Goal: Navigation & Orientation: Find specific page/section

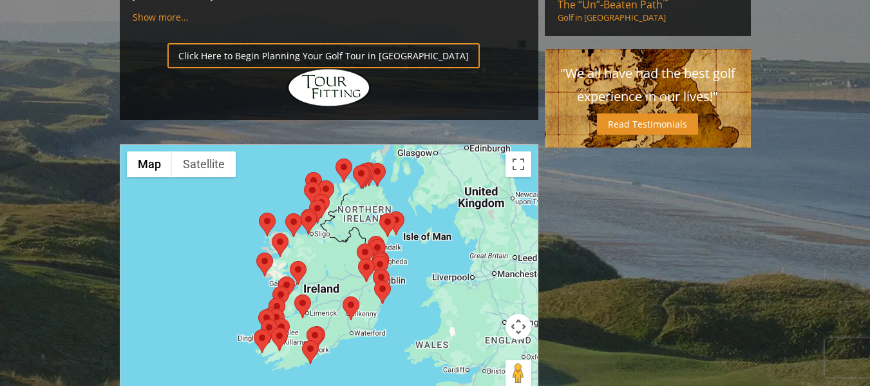
scroll to position [1030, 0]
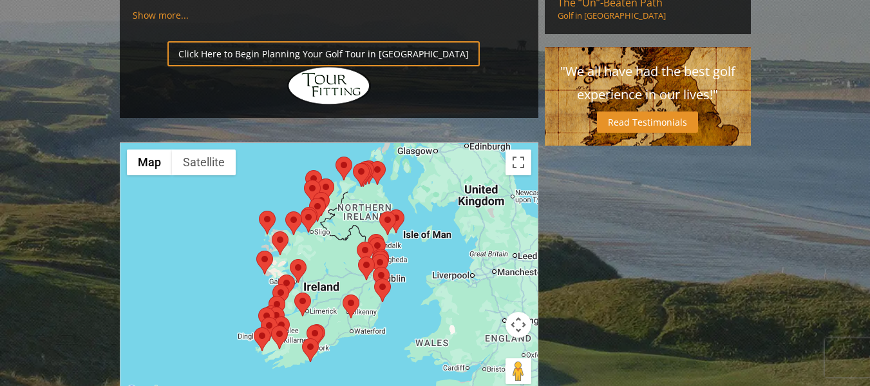
click at [294, 292] on area at bounding box center [294, 292] width 0 height 0
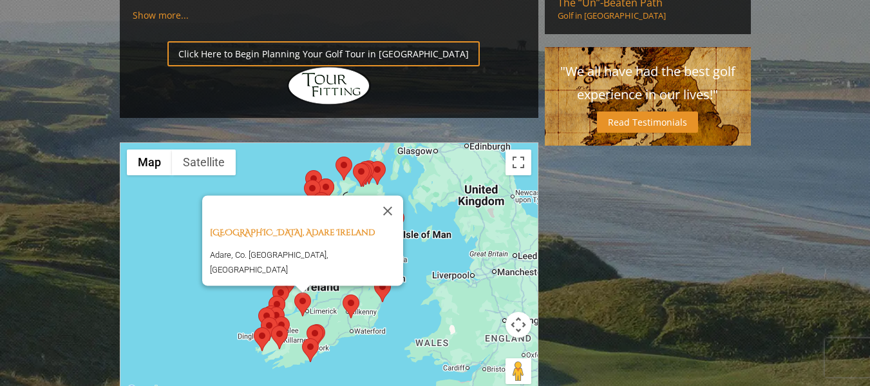
click at [473, 265] on div "Adare Golf Club, Adare Ireland Adare, Co. [GEOGRAPHIC_DATA], [GEOGRAPHIC_DATA]" at bounding box center [328, 271] width 417 height 256
click at [306, 324] on area at bounding box center [306, 324] width 0 height 0
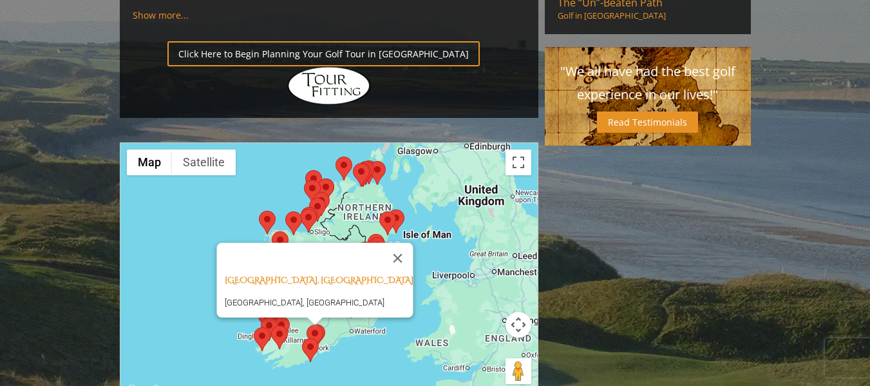
click at [302, 338] on area at bounding box center [302, 338] width 0 height 0
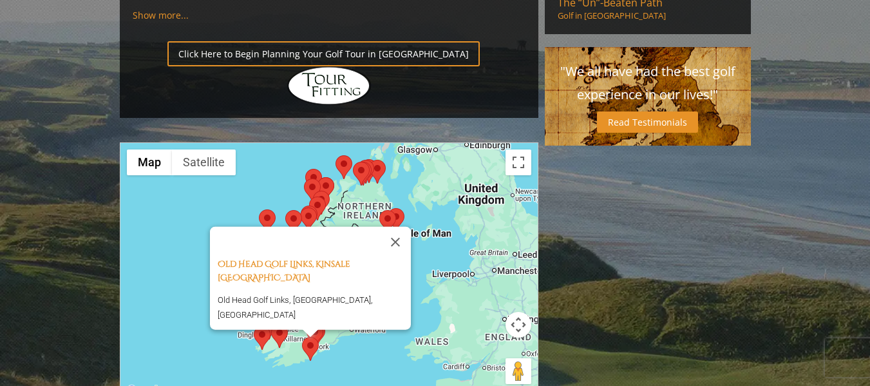
click at [271, 324] on area at bounding box center [271, 324] width 0 height 0
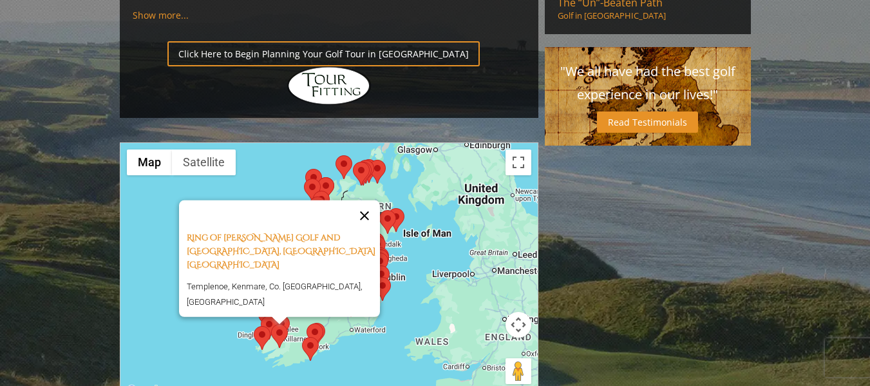
click at [371, 200] on button "Close" at bounding box center [364, 215] width 31 height 31
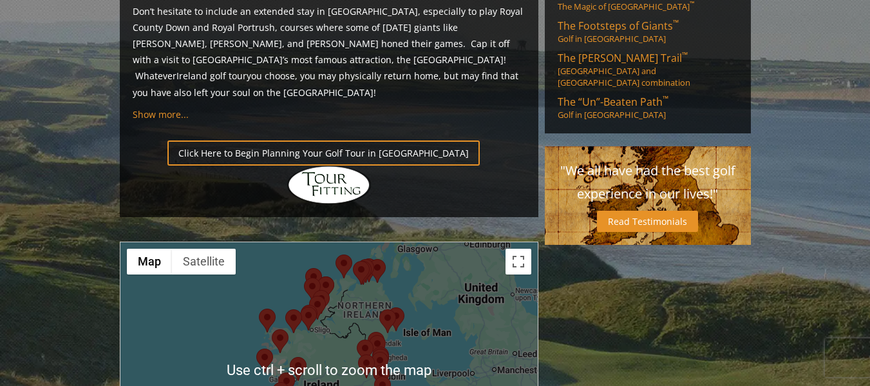
scroll to position [966, 0]
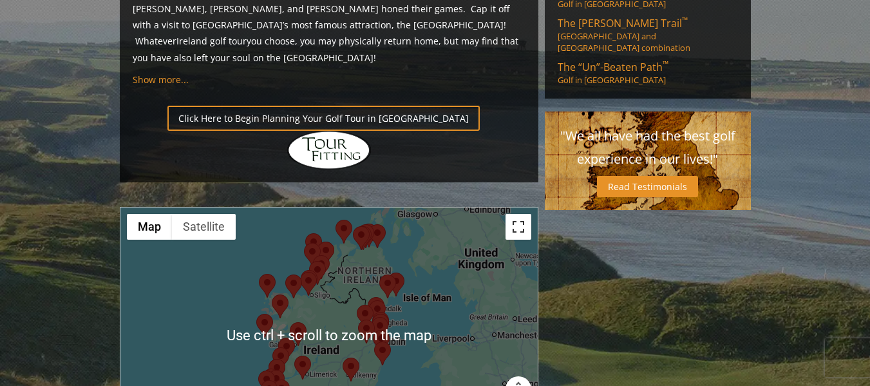
click at [516, 214] on button "Toggle fullscreen view" at bounding box center [518, 227] width 26 height 26
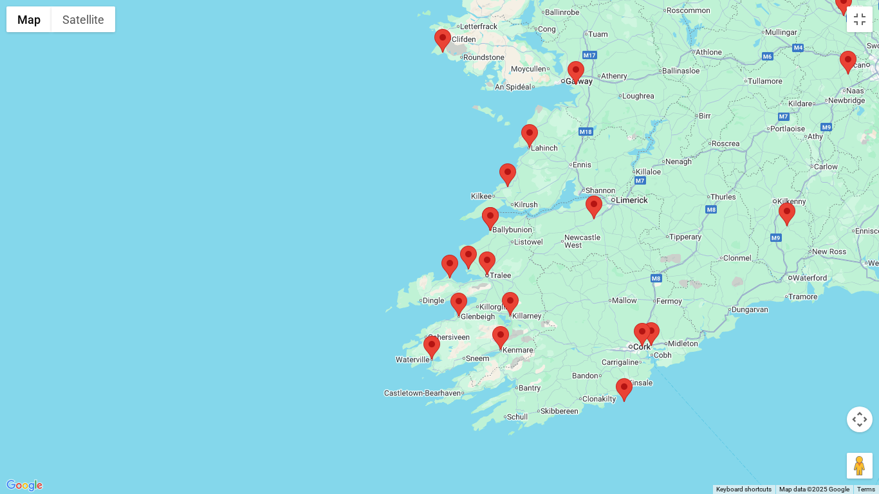
click at [779, 203] on area at bounding box center [779, 203] width 0 height 0
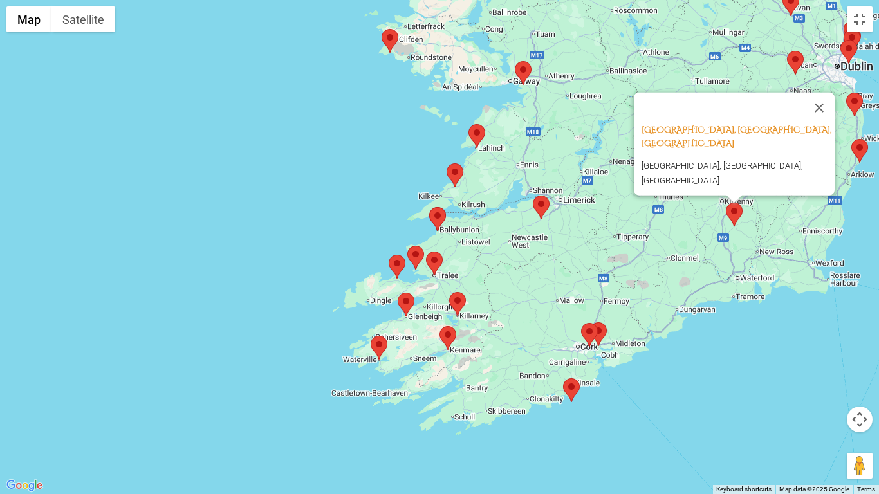
click at [727, 216] on img at bounding box center [734, 215] width 17 height 24
click at [828, 111] on button "Close" at bounding box center [819, 108] width 31 height 31
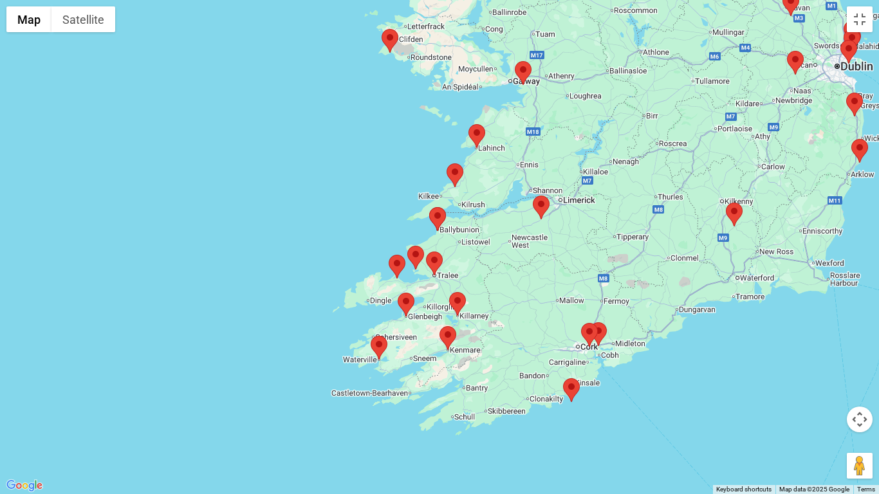
click at [429, 207] on area at bounding box center [429, 207] width 0 height 0
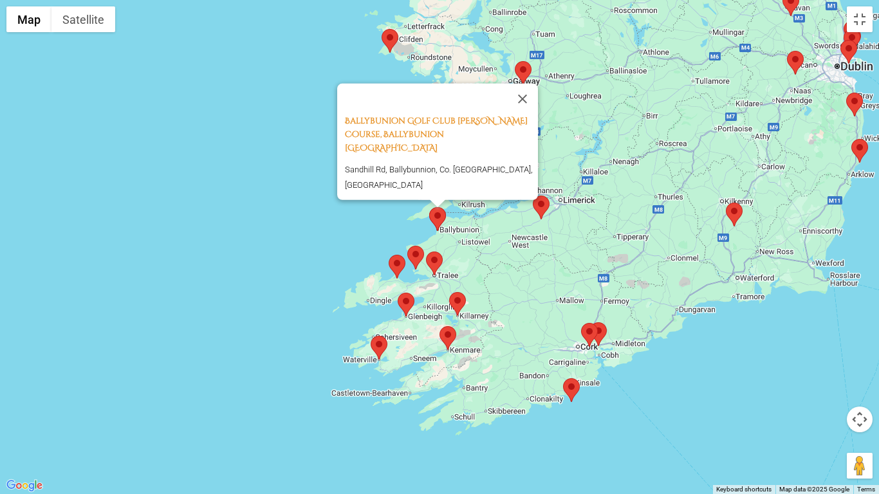
click at [528, 115] on button "Close" at bounding box center [522, 99] width 31 height 31
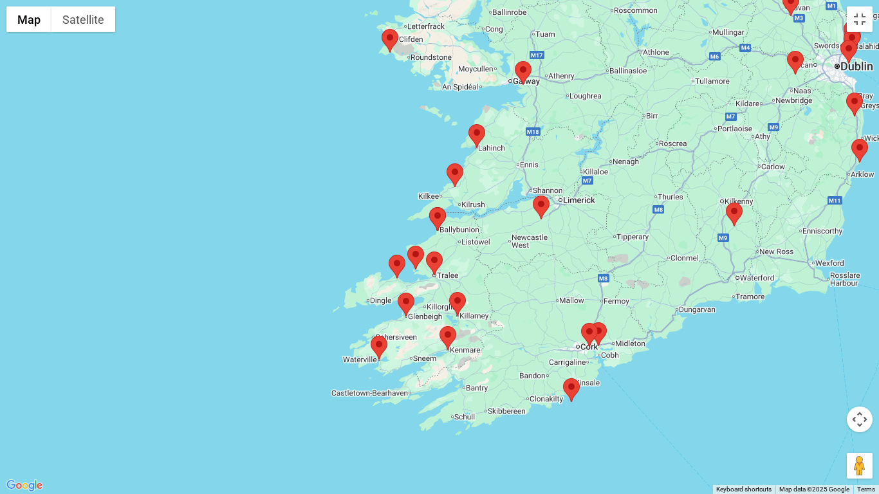
click at [426, 252] on area at bounding box center [426, 252] width 0 height 0
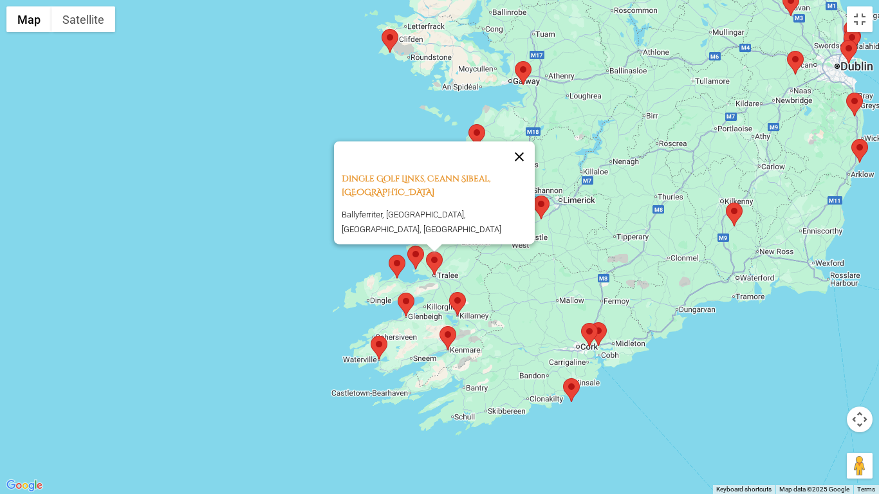
click at [521, 173] on button "Close" at bounding box center [519, 157] width 31 height 31
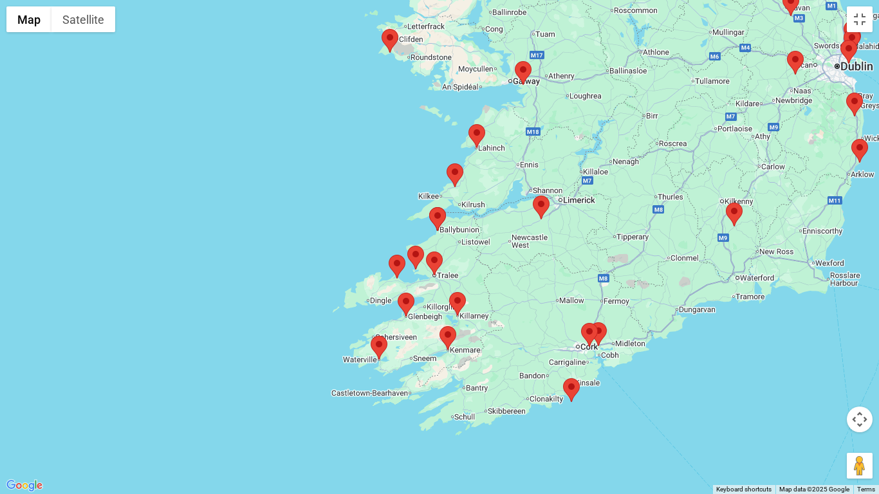
click at [449, 292] on area at bounding box center [449, 292] width 0 height 0
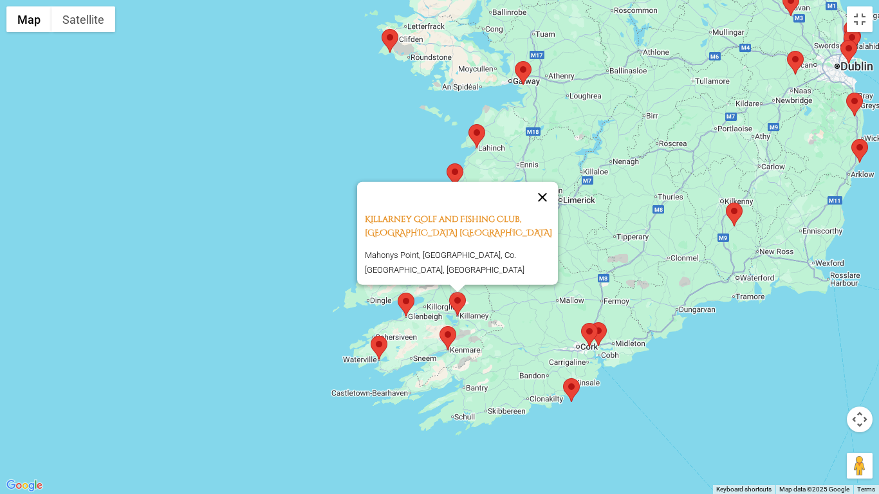
click at [550, 200] on button "Close" at bounding box center [542, 197] width 31 height 31
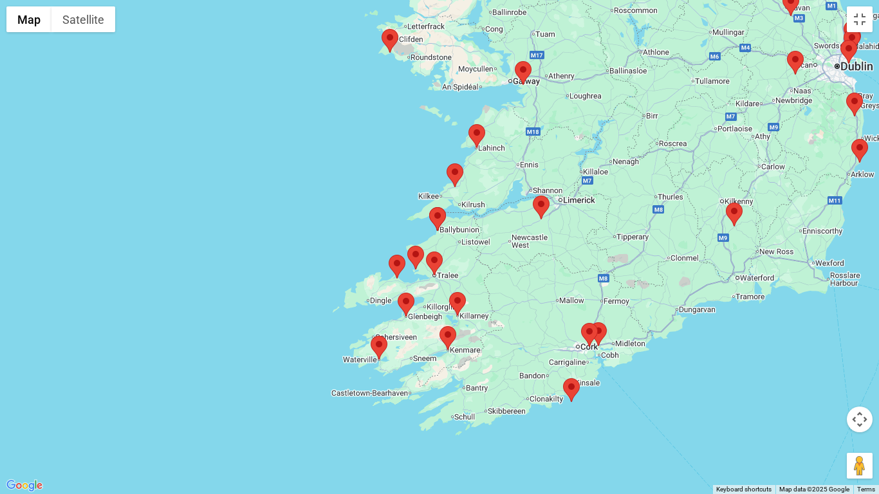
click at [440, 326] on area at bounding box center [440, 326] width 0 height 0
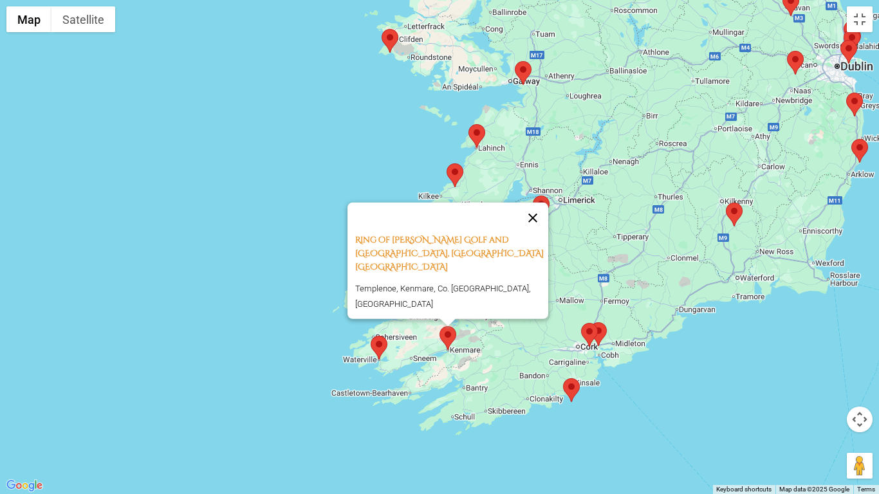
click at [534, 234] on button "Close" at bounding box center [533, 218] width 31 height 31
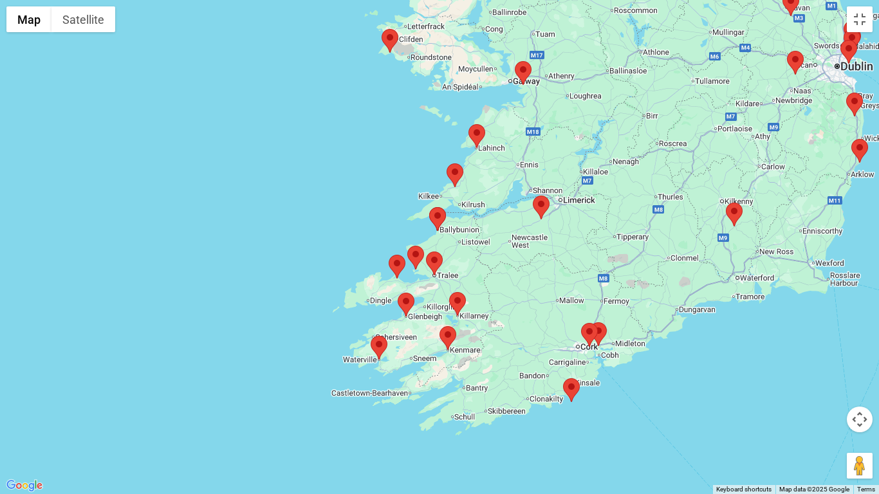
click at [398, 293] on area at bounding box center [398, 293] width 0 height 0
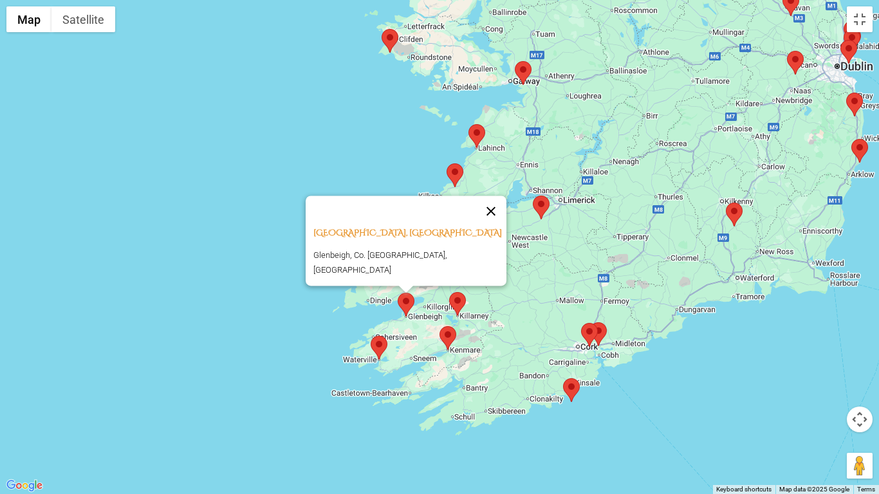
click at [486, 219] on button "Close" at bounding box center [491, 211] width 31 height 31
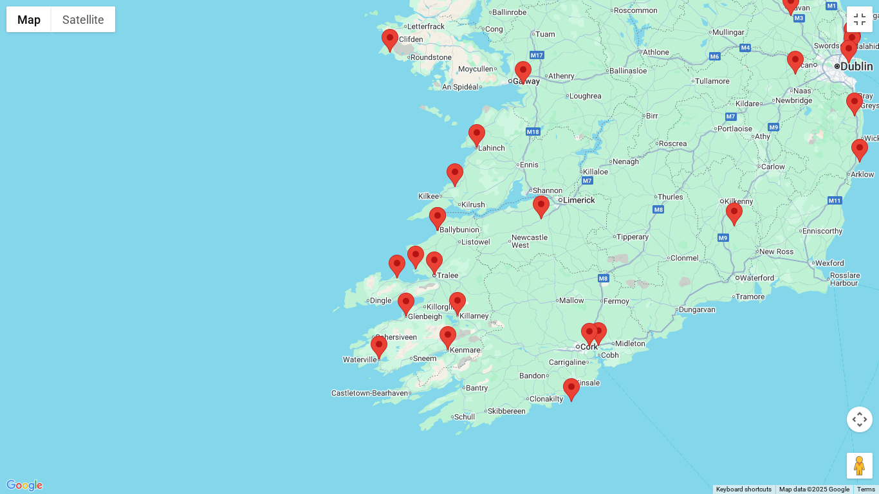
click at [426, 252] on area at bounding box center [426, 252] width 0 height 0
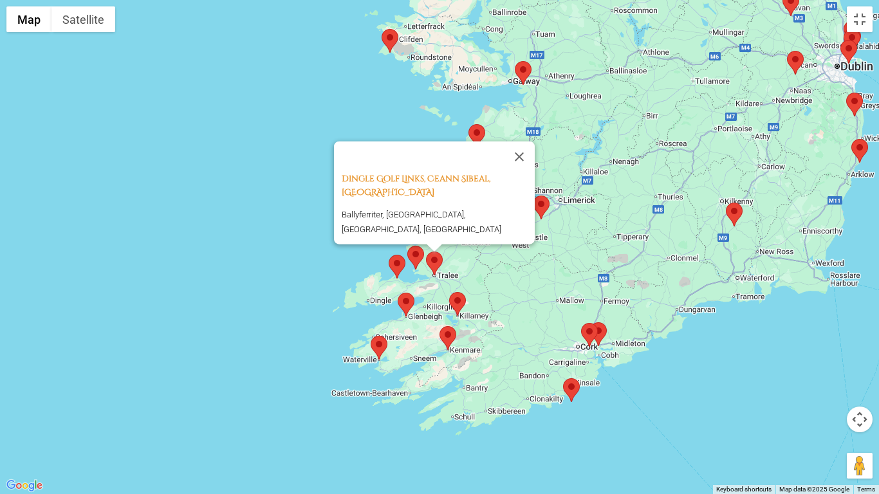
click at [407, 246] on area at bounding box center [407, 246] width 0 height 0
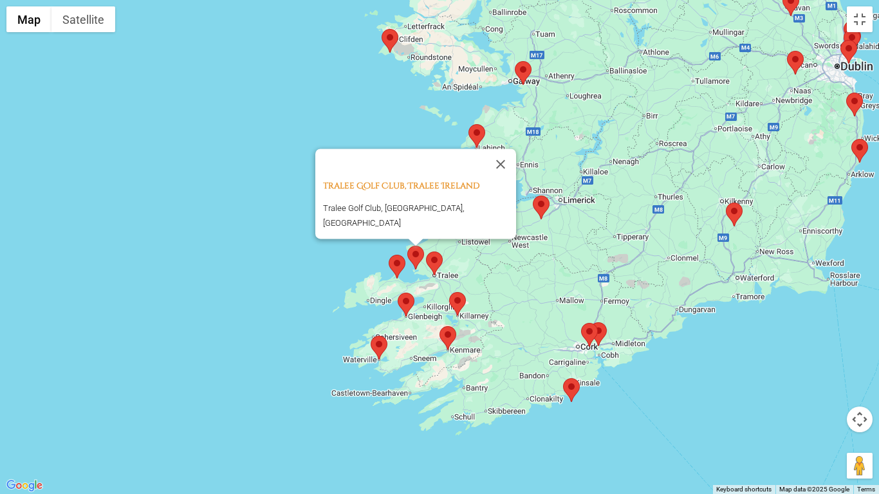
click at [391, 269] on img at bounding box center [397, 267] width 17 height 24
click at [389, 255] on area at bounding box center [389, 255] width 0 height 0
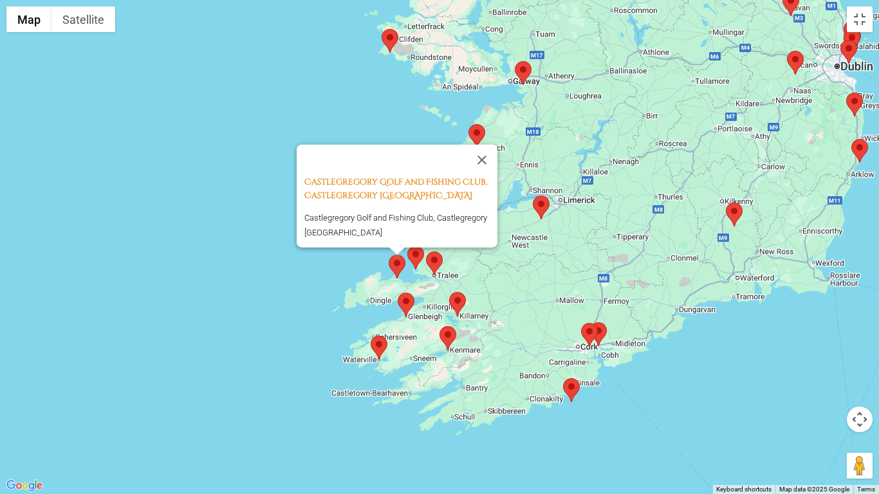
click at [407, 246] on area at bounding box center [407, 246] width 0 height 0
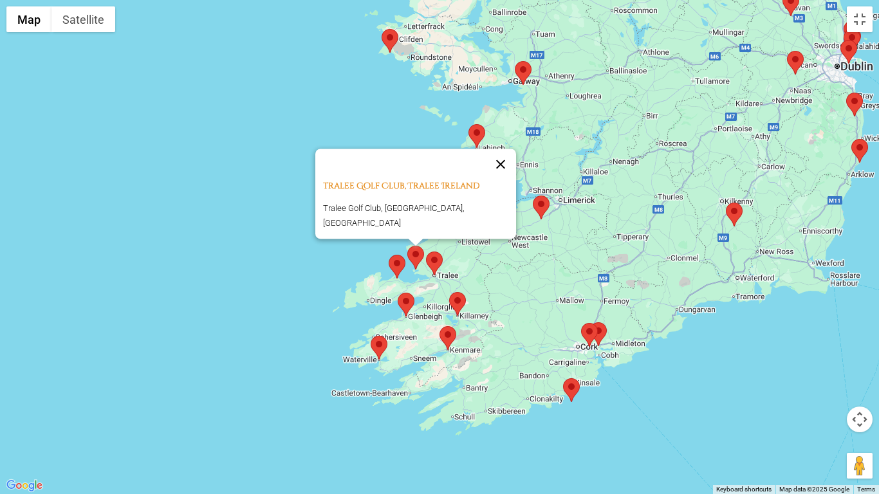
click at [487, 167] on button "Close" at bounding box center [500, 164] width 31 height 31
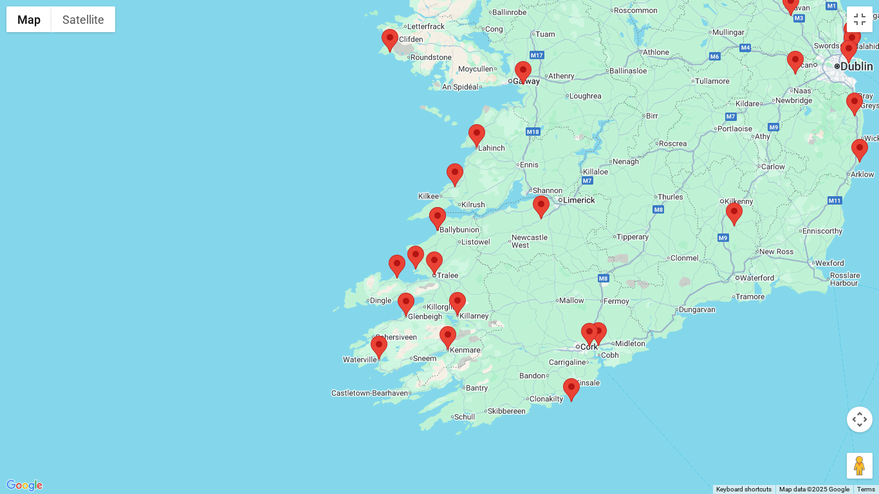
click at [442, 265] on img at bounding box center [434, 264] width 17 height 24
click at [426, 252] on area at bounding box center [426, 252] width 0 height 0
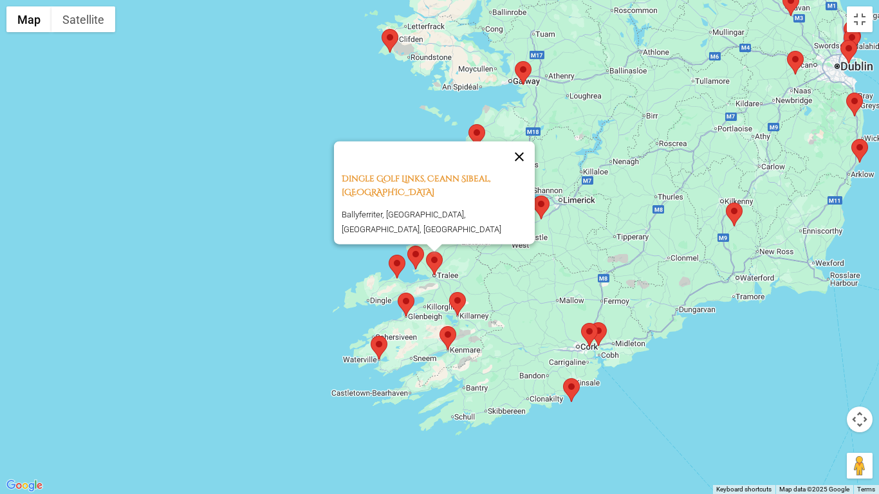
click at [516, 173] on button "Close" at bounding box center [519, 157] width 31 height 31
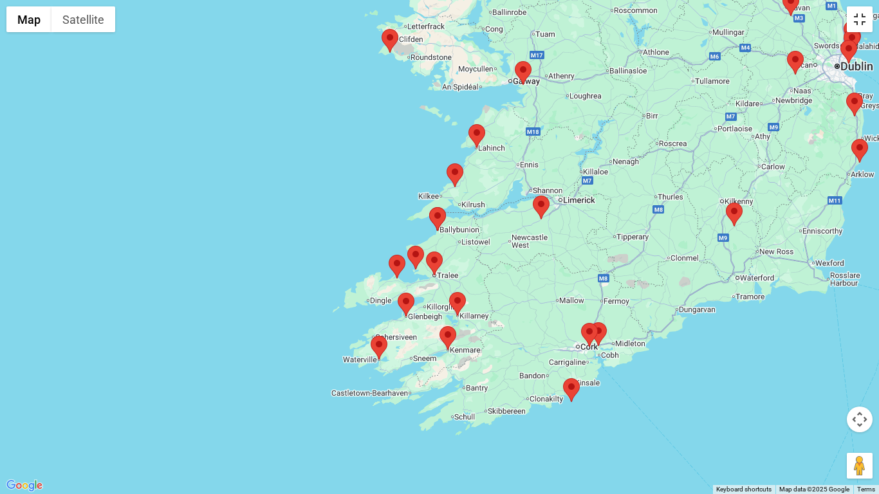
click at [860, 19] on button "Toggle fullscreen view" at bounding box center [860, 19] width 26 height 26
